Goal: Task Accomplishment & Management: Use online tool/utility

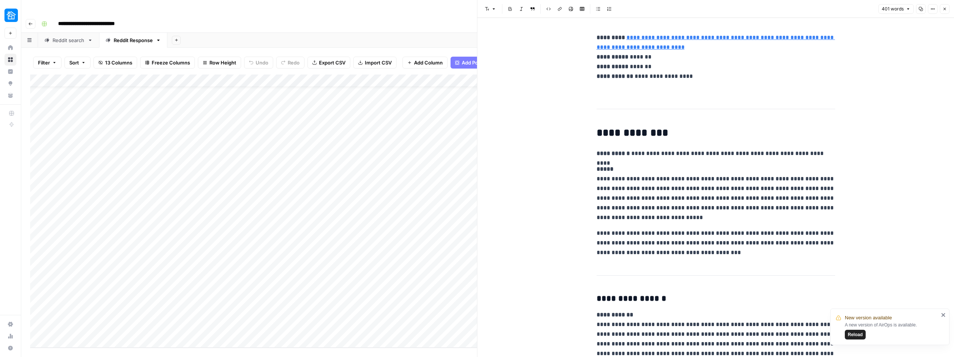
click at [943, 10] on icon "button" at bounding box center [944, 9] width 4 height 4
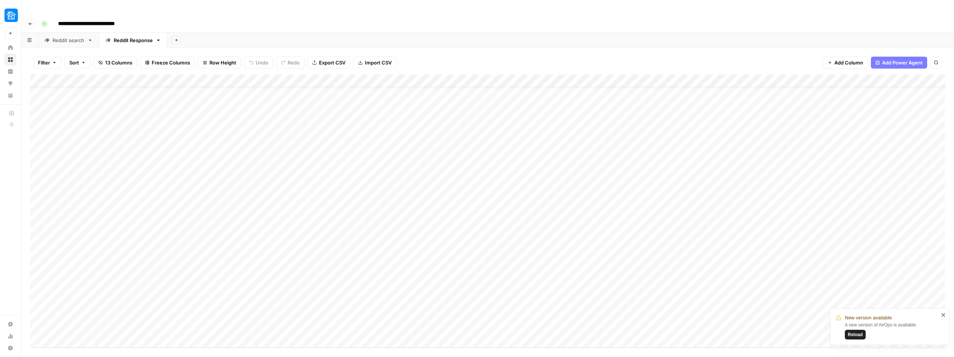
click at [857, 336] on span "Reload" at bounding box center [855, 334] width 15 height 7
click at [62, 37] on div "Reddit search" at bounding box center [69, 40] width 32 height 7
click at [120, 37] on div "Reddit Response" at bounding box center [133, 40] width 39 height 7
click at [567, 202] on div "Add Column" at bounding box center [487, 211] width 915 height 273
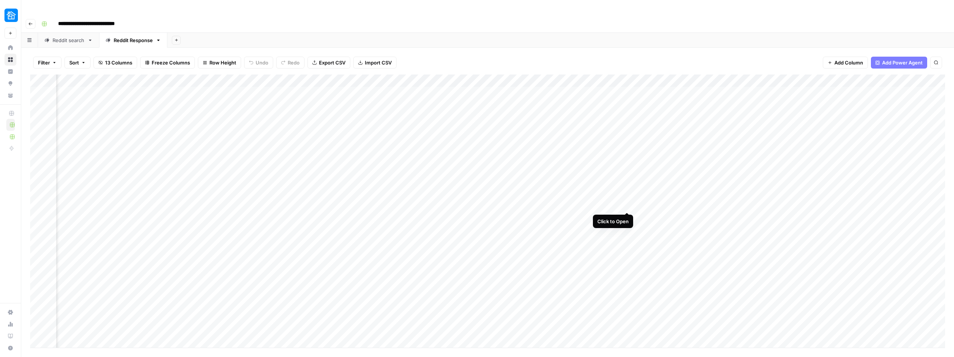
click at [625, 206] on div "Add Column" at bounding box center [487, 211] width 915 height 273
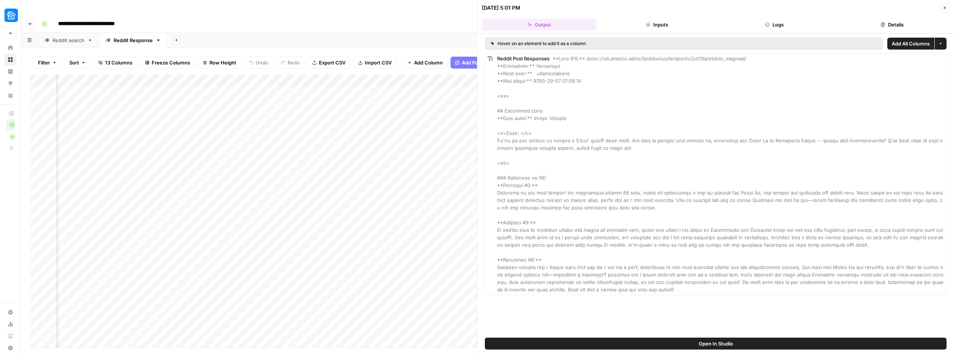
click at [946, 9] on icon "button" at bounding box center [944, 8] width 4 height 4
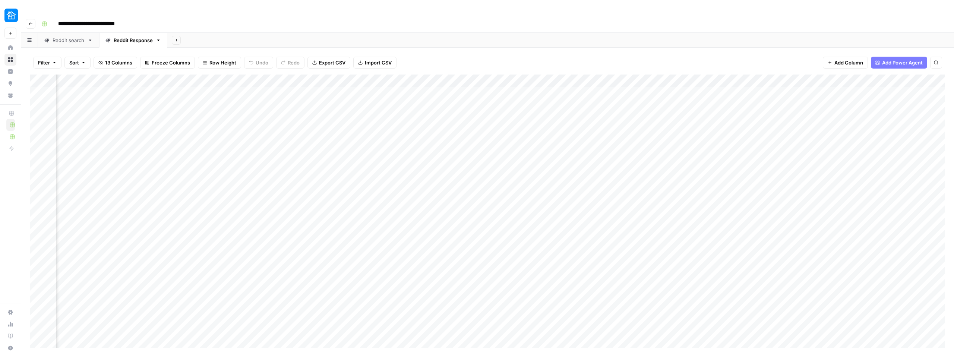
click at [626, 75] on div "Add Column" at bounding box center [487, 211] width 915 height 273
click at [563, 137] on span "Edit Workflow" at bounding box center [583, 138] width 65 height 7
click at [784, 75] on div "Add Column" at bounding box center [487, 211] width 915 height 273
click at [628, 75] on div "Add Column" at bounding box center [487, 211] width 915 height 273
click at [584, 130] on span "Configure Inputs" at bounding box center [583, 128] width 65 height 7
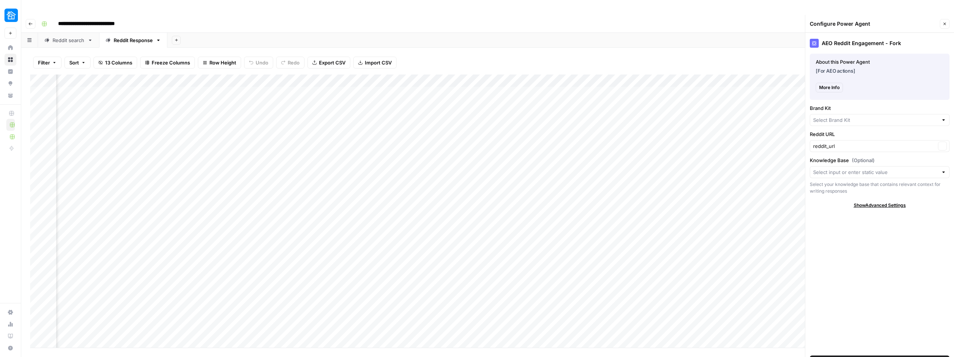
type input "Neighbor"
click at [944, 19] on button "Close" at bounding box center [945, 24] width 10 height 10
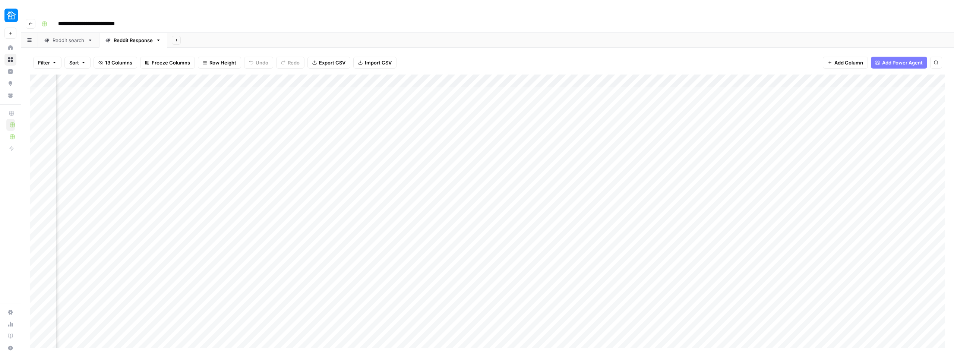
click at [54, 33] on link "Reddit search" at bounding box center [68, 40] width 61 height 15
click at [55, 37] on div "Reddit search" at bounding box center [69, 40] width 32 height 7
click at [121, 37] on div "Reddit Response" at bounding box center [133, 40] width 39 height 7
click at [716, 75] on div "Add Column" at bounding box center [487, 211] width 915 height 273
click at [654, 126] on span "Configure Inputs" at bounding box center [673, 128] width 65 height 7
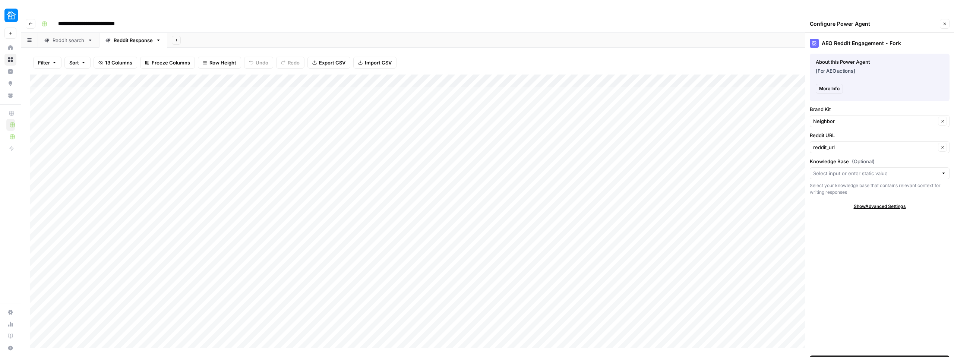
click at [949, 19] on button "Close" at bounding box center [945, 24] width 10 height 10
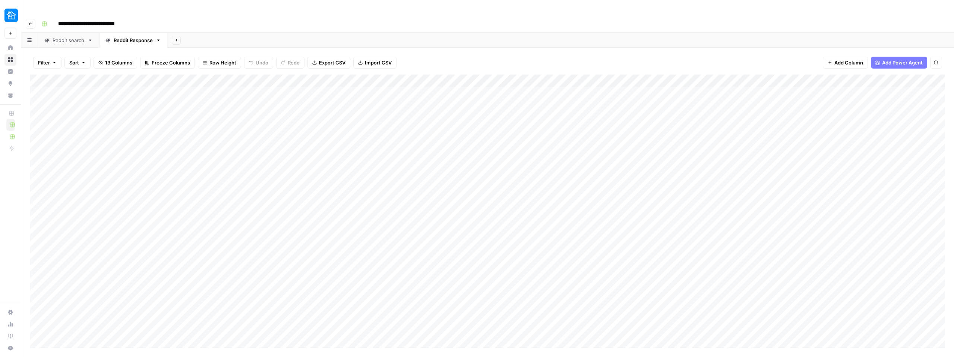
click at [719, 75] on div "Add Column" at bounding box center [487, 211] width 915 height 273
click at [655, 127] on span "Configure Inputs" at bounding box center [673, 128] width 65 height 7
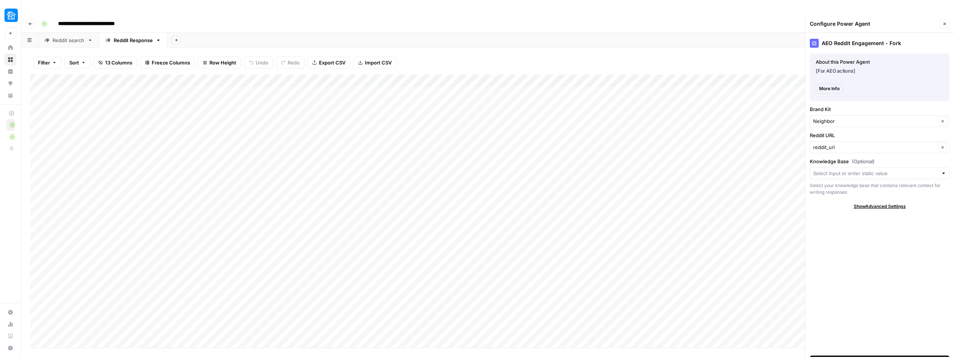
click at [945, 23] on icon "button" at bounding box center [944, 24] width 3 height 3
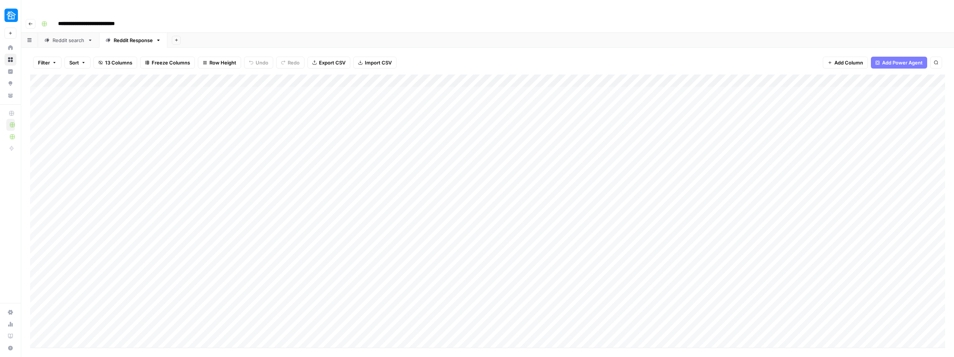
click at [719, 75] on div "Add Column" at bounding box center [487, 211] width 915 height 273
click at [671, 141] on span "Edit Workflow" at bounding box center [673, 138] width 65 height 7
click at [57, 33] on link "Reddit search" at bounding box center [68, 40] width 61 height 15
click at [58, 37] on div "Reddit search" at bounding box center [69, 40] width 32 height 7
click at [276, 75] on div "Add Column" at bounding box center [487, 184] width 915 height 218
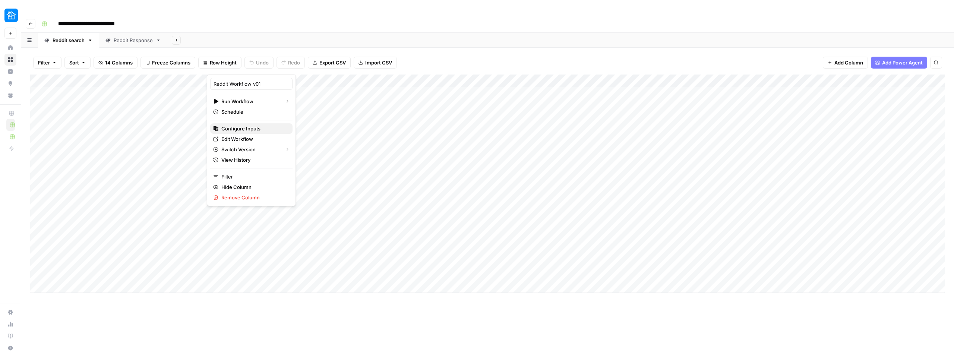
click at [243, 128] on span "Configure Inputs" at bounding box center [253, 128] width 65 height 7
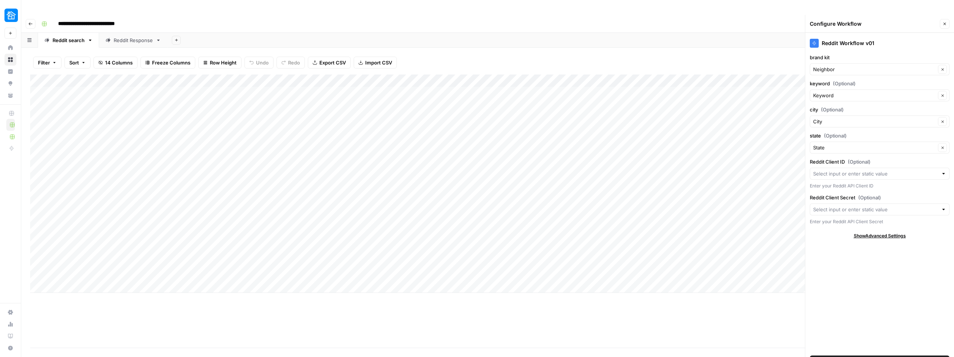
click at [275, 75] on div "Add Column" at bounding box center [487, 184] width 915 height 218
click at [243, 138] on span "Edit Workflow" at bounding box center [253, 138] width 65 height 7
click at [275, 75] on div "Add Column" at bounding box center [487, 184] width 915 height 218
click at [242, 130] on span "Configure Inputs" at bounding box center [253, 128] width 65 height 7
click at [273, 75] on div "Add Column" at bounding box center [487, 184] width 915 height 218
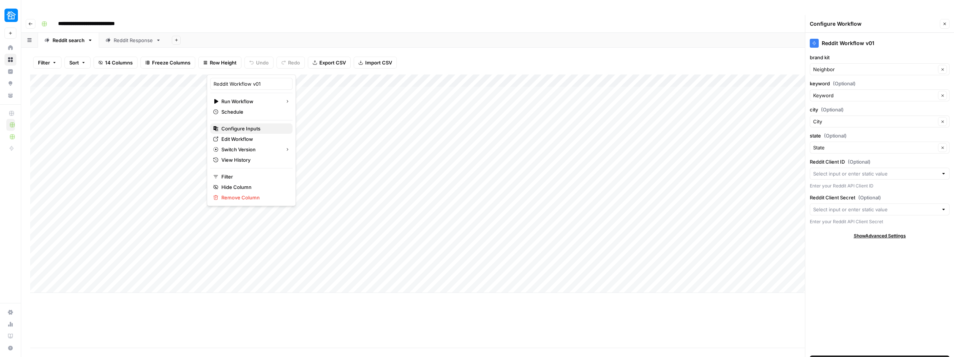
click at [242, 129] on span "Configure Inputs" at bounding box center [253, 128] width 65 height 7
click at [272, 75] on div "Add Column" at bounding box center [487, 184] width 915 height 218
click at [235, 127] on span "Configure Inputs" at bounding box center [253, 128] width 65 height 7
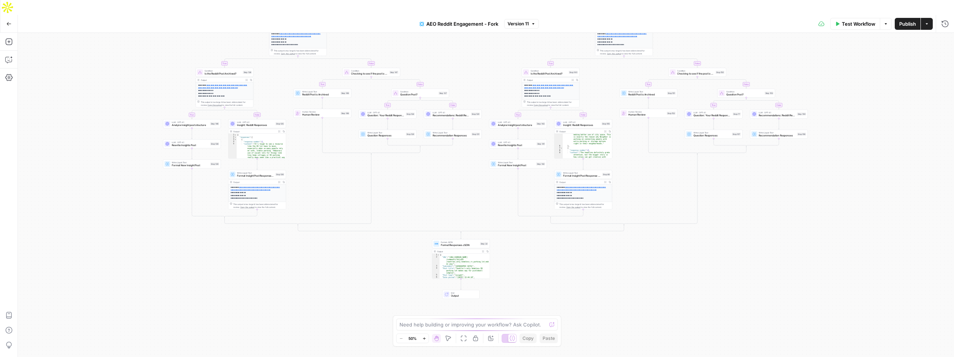
scroll to position [1, 0]
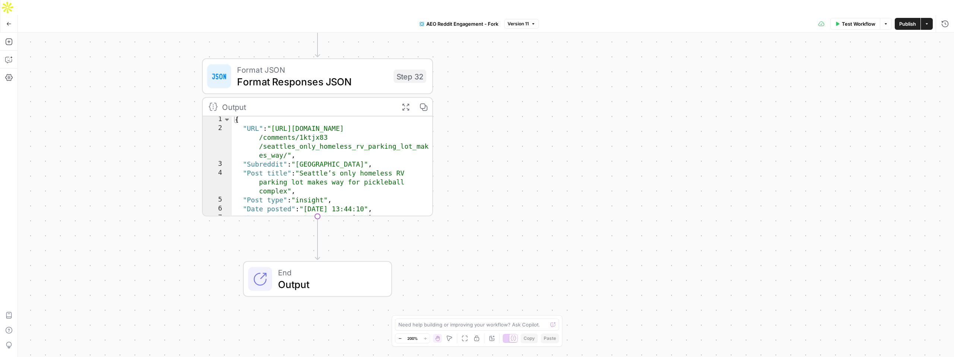
click at [326, 266] on span "End" at bounding box center [328, 272] width 101 height 12
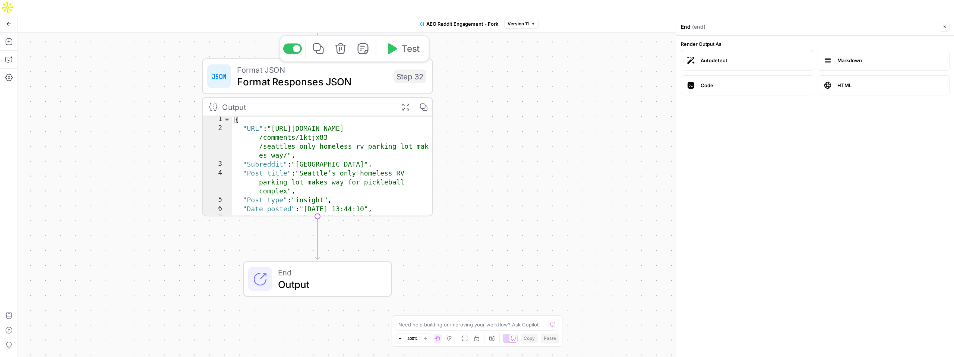
click at [366, 74] on span "Format Responses JSON" at bounding box center [312, 81] width 151 height 15
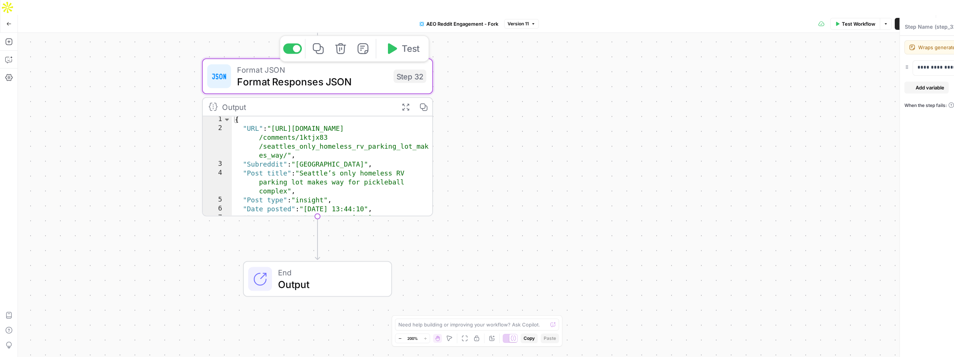
type textarea "Format Responses JSON"
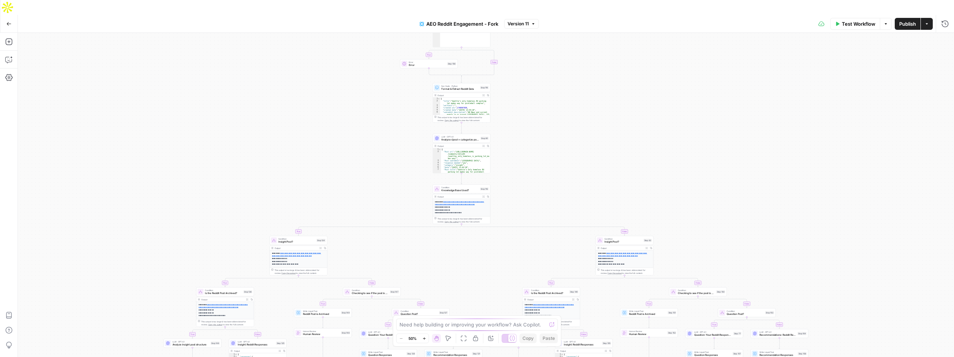
click at [928, 18] on button "Actions" at bounding box center [927, 24] width 12 height 12
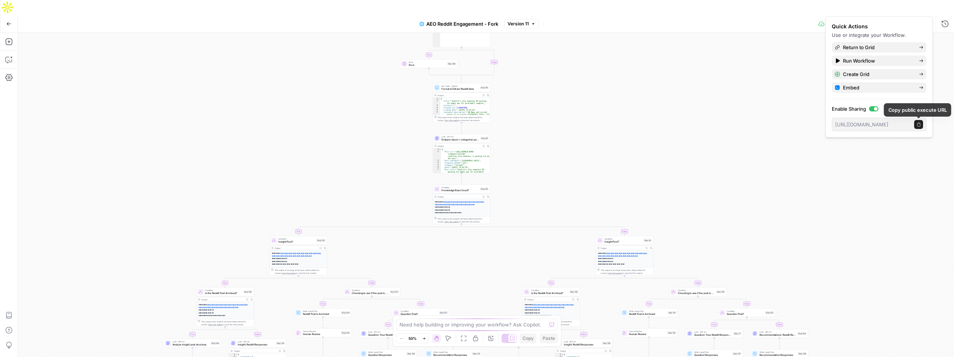
click at [921, 126] on button "Copy public execute URL" at bounding box center [918, 124] width 9 height 9
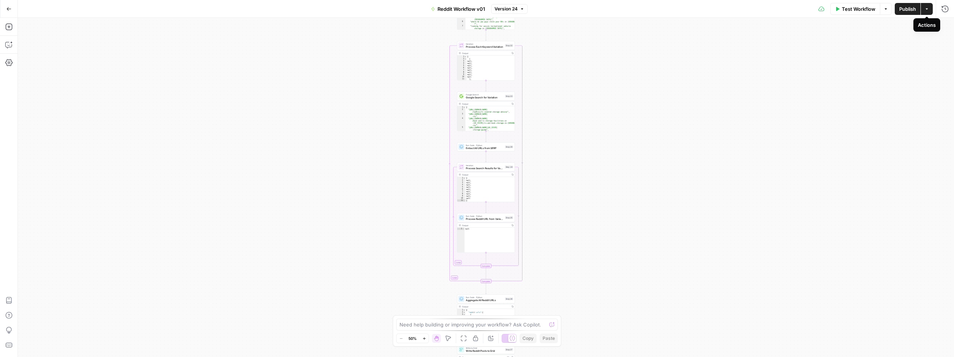
click at [927, 13] on button "Actions" at bounding box center [927, 9] width 12 height 12
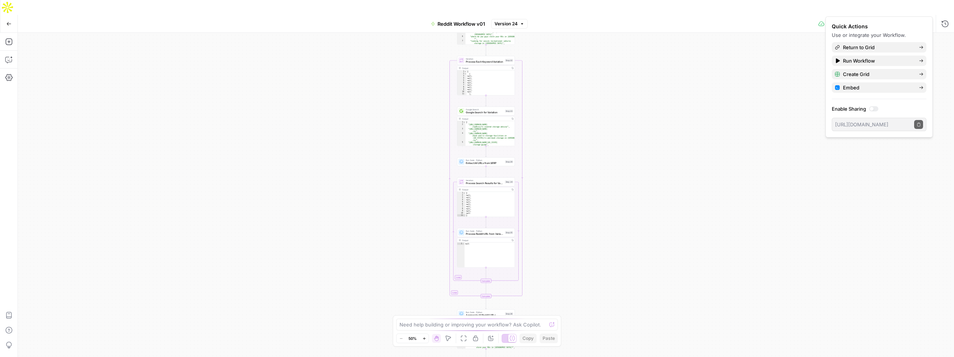
click at [876, 111] on div at bounding box center [873, 108] width 9 height 5
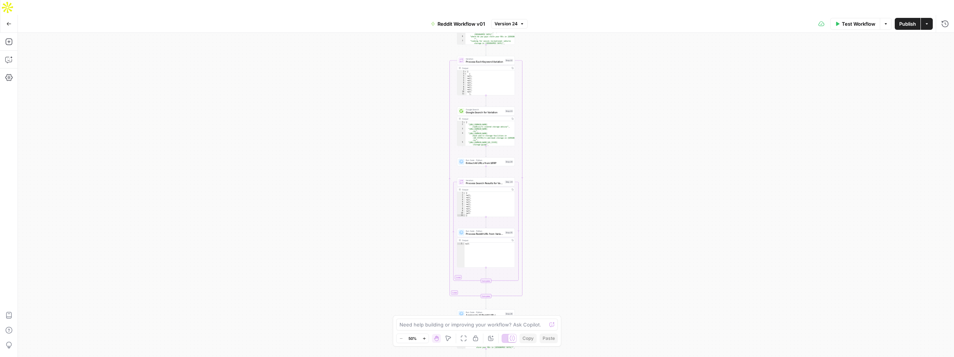
click at [840, 205] on div "Workflow Set Inputs Inputs LLM · GPT-4.1 Generate Keyword Variations Step 21 Ou…" at bounding box center [486, 202] width 936 height 339
click at [904, 20] on span "Publish" at bounding box center [907, 23] width 17 height 7
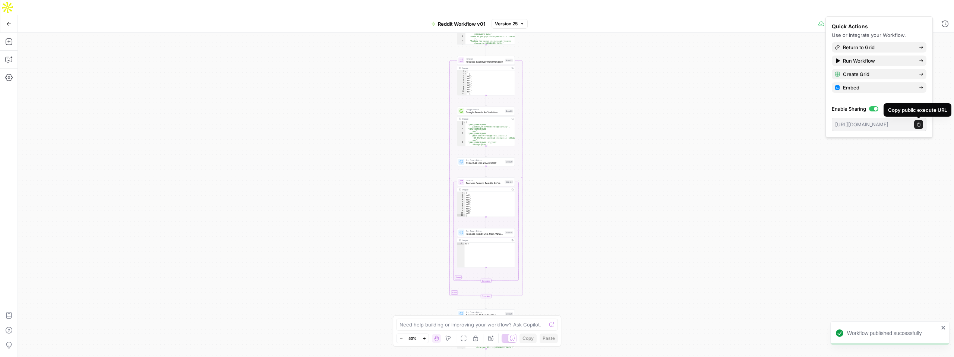
click at [917, 124] on icon "button" at bounding box center [919, 125] width 4 height 4
click at [678, 64] on div "Workflow Set Inputs Inputs LLM · GPT-4.1 Generate Keyword Variations Step 21 Ou…" at bounding box center [486, 202] width 936 height 339
